Goal: Information Seeking & Learning: Learn about a topic

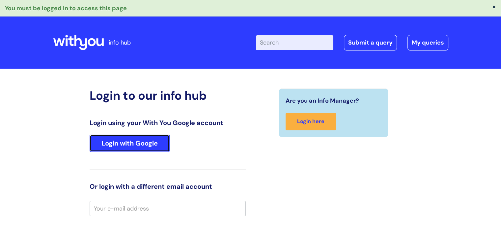
click at [157, 142] on link "Login with Google" at bounding box center [130, 143] width 80 height 17
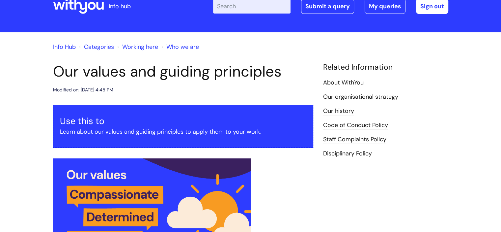
scroll to position [11, 0]
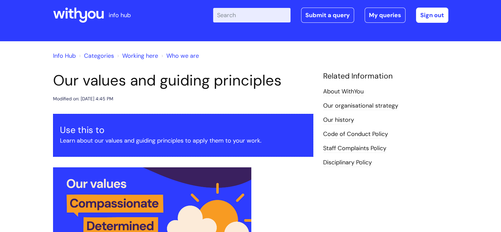
click at [72, 57] on link "Info Hub" at bounding box center [64, 56] width 23 height 8
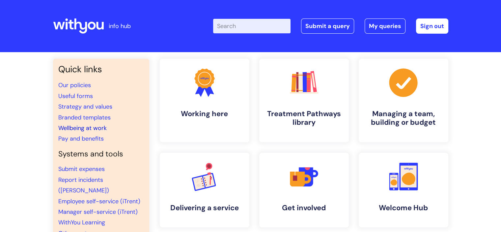
click at [91, 129] on link "Wellbeing at work" at bounding box center [82, 128] width 48 height 8
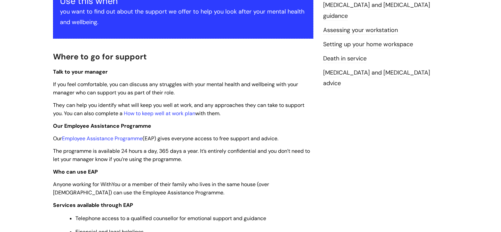
scroll to position [145, 0]
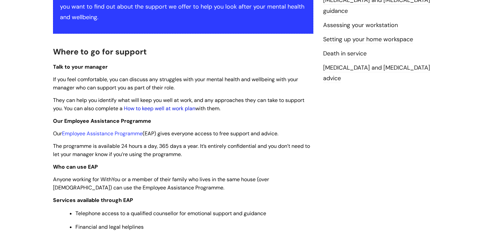
click at [185, 109] on link "How to keep well at work plan" at bounding box center [160, 108] width 72 height 7
click at [171, 108] on link "How to keep well at work plan" at bounding box center [160, 108] width 72 height 7
click at [132, 135] on link "Employee Assistance Programme" at bounding box center [102, 133] width 81 height 7
